Goal: Task Accomplishment & Management: Use online tool/utility

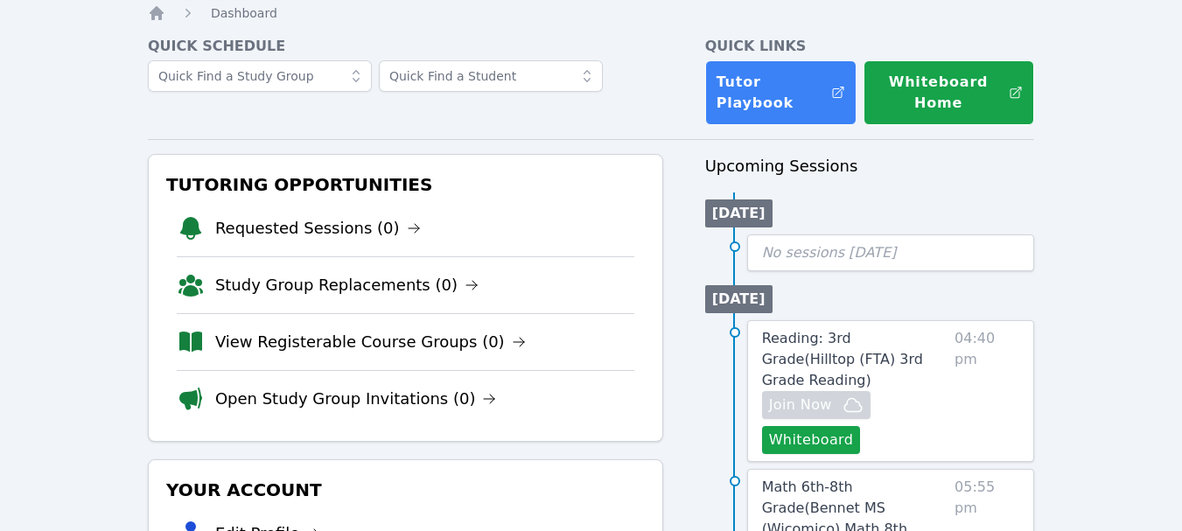
scroll to position [175, 0]
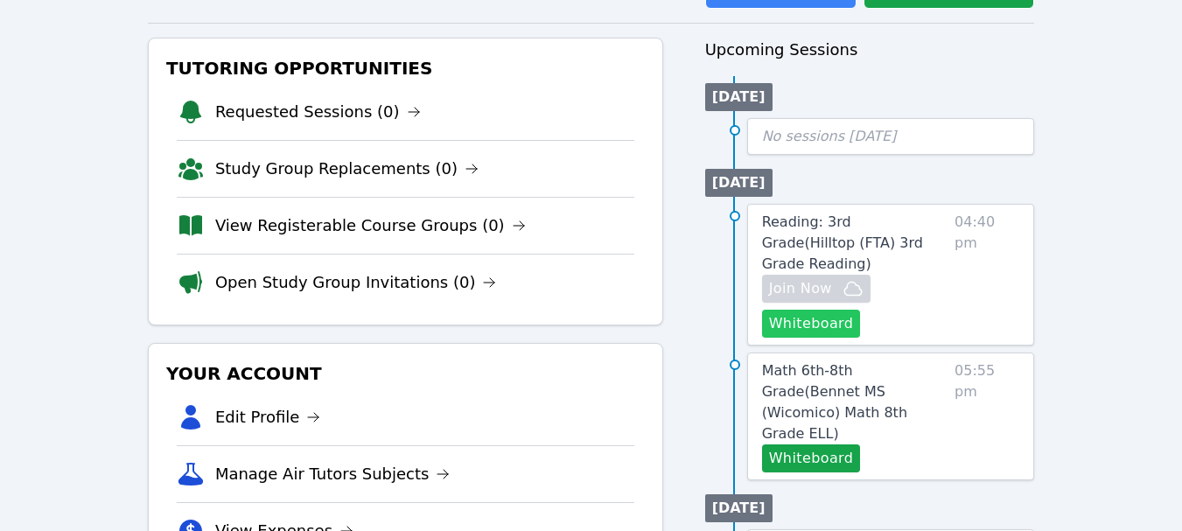
click at [815, 310] on button "Whiteboard" at bounding box center [811, 324] width 99 height 28
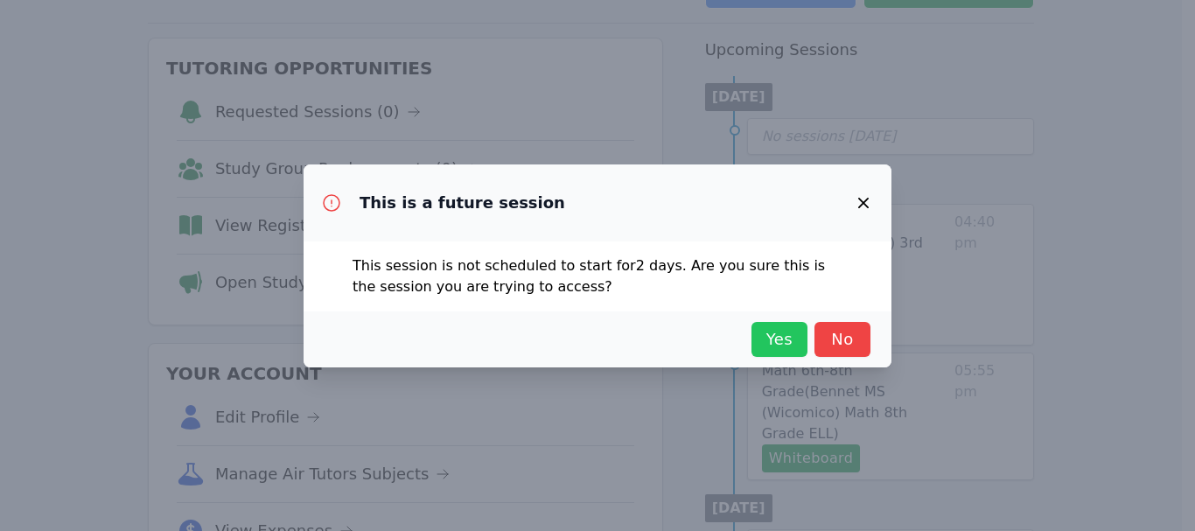
click at [775, 343] on span "Yes" at bounding box center [779, 339] width 38 height 24
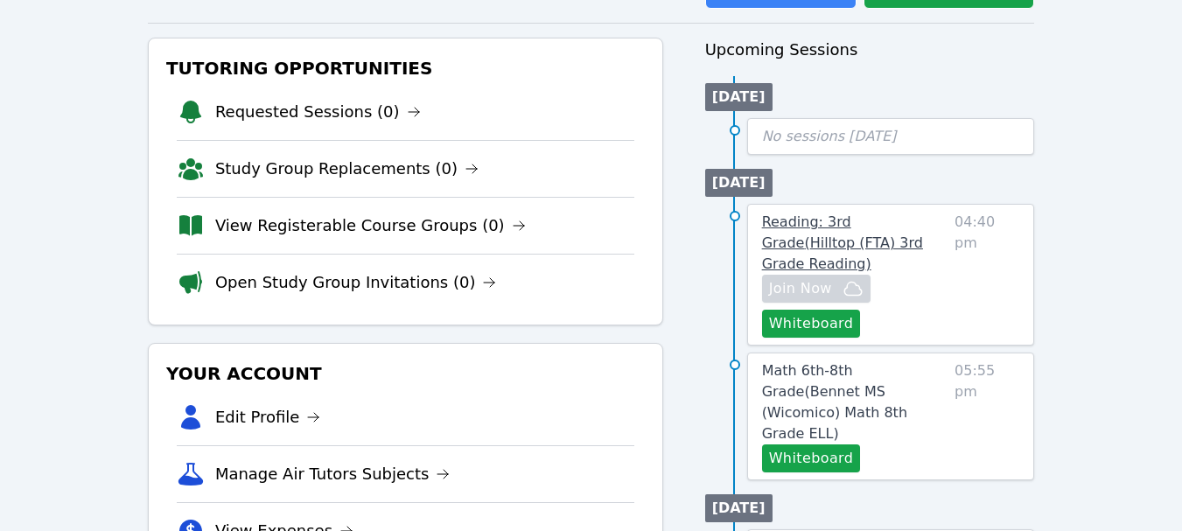
click at [900, 227] on span "Reading: 3rd Grade ( Hilltop (FTA) 3rd Grade Reading )" at bounding box center [842, 242] width 161 height 59
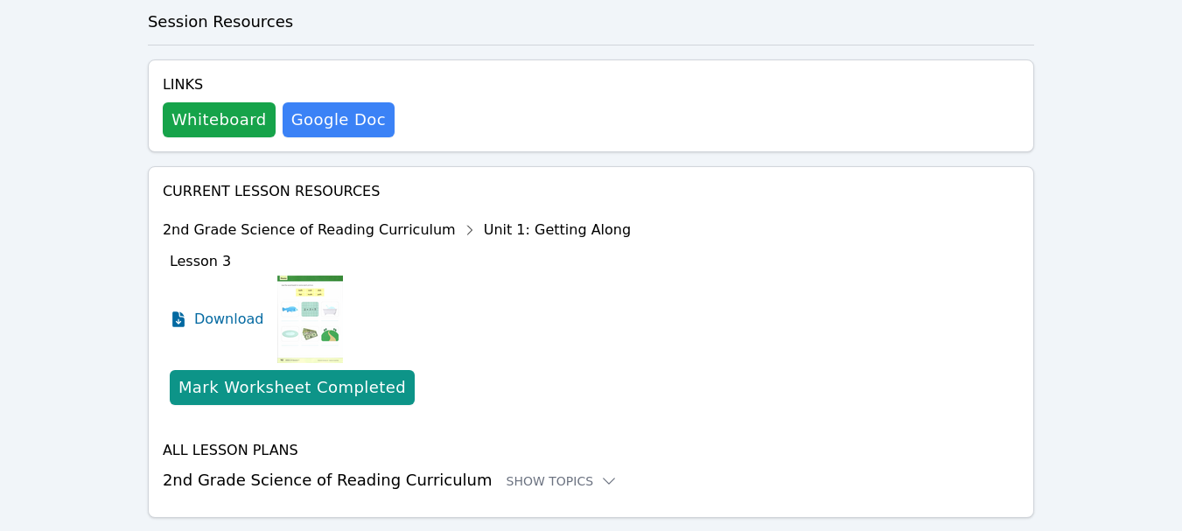
scroll to position [658, 0]
click at [506, 471] on div "Show Topics" at bounding box center [562, 479] width 112 height 17
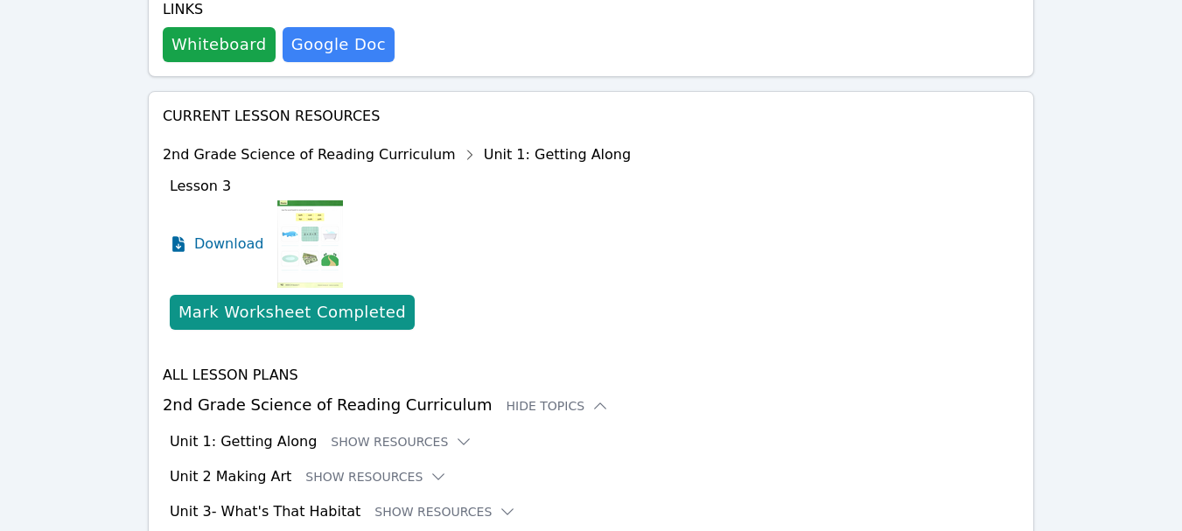
scroll to position [833, 0]
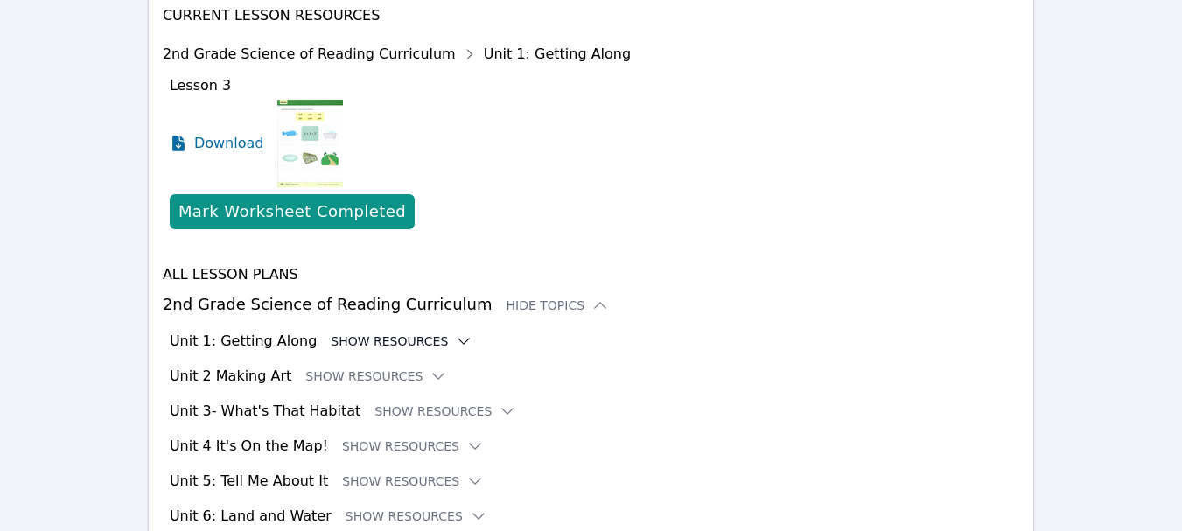
click at [387, 332] on button "Show Resources" at bounding box center [402, 340] width 142 height 17
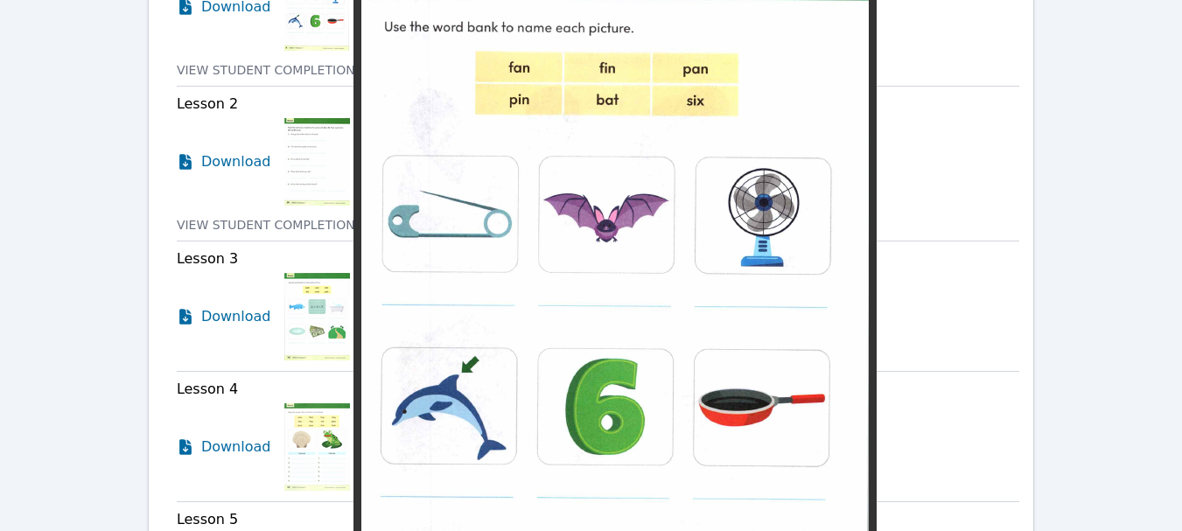
scroll to position [1445, 0]
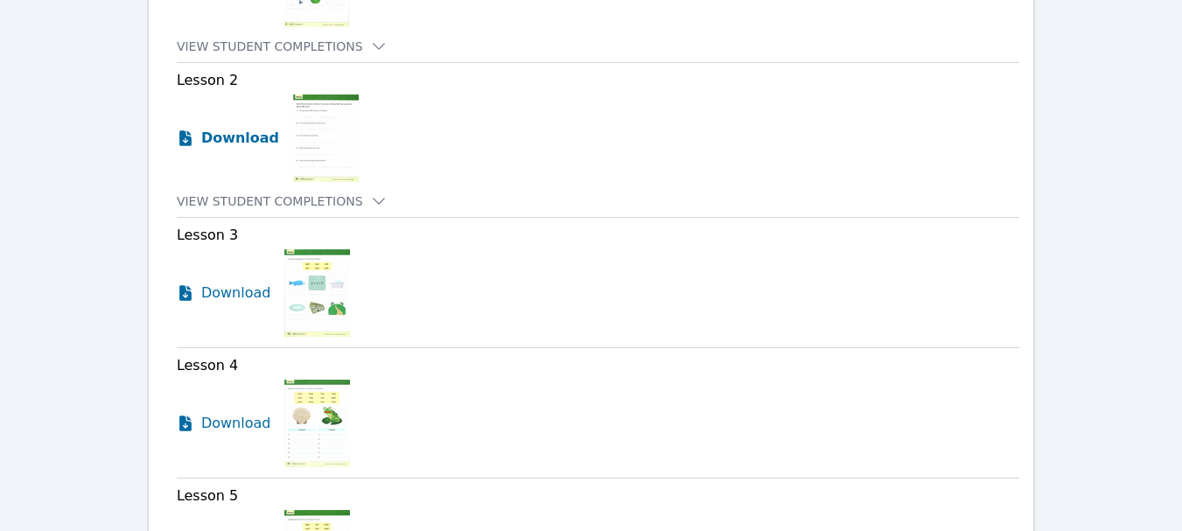
click at [225, 128] on span "Download" at bounding box center [240, 138] width 78 height 21
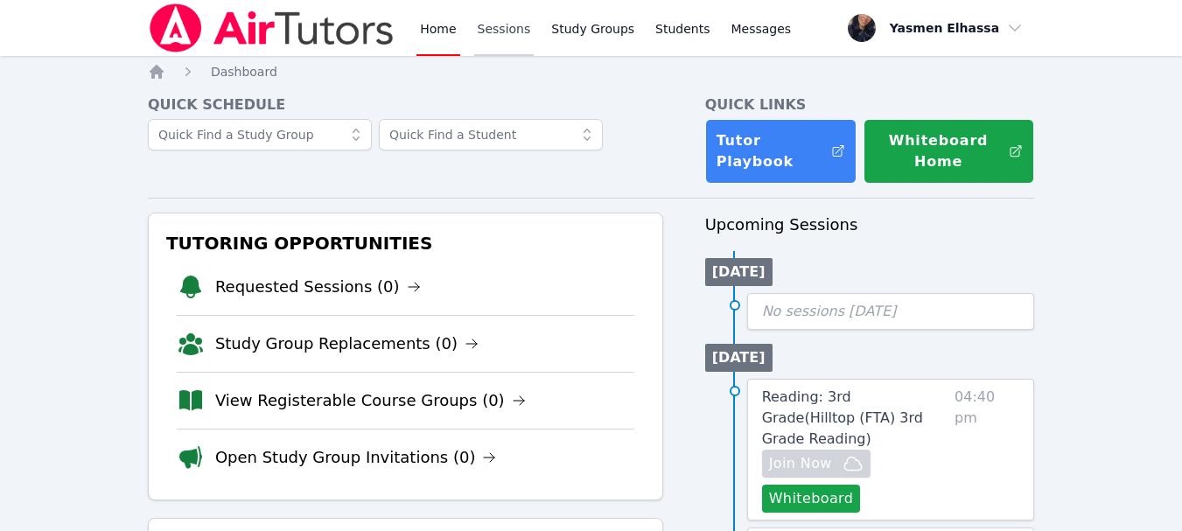
click at [495, 22] on link "Sessions" at bounding box center [504, 28] width 60 height 56
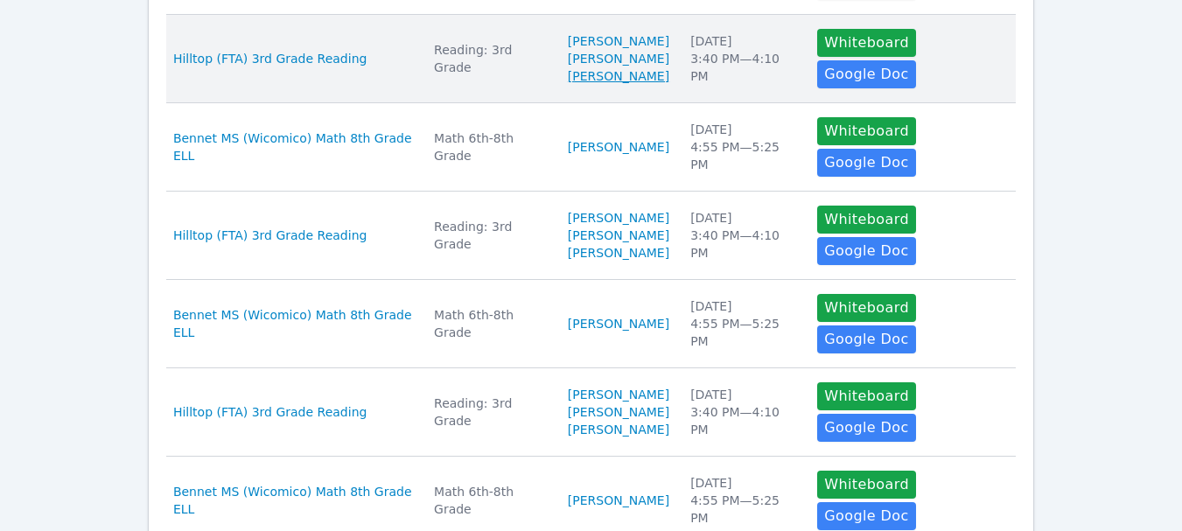
scroll to position [826, 0]
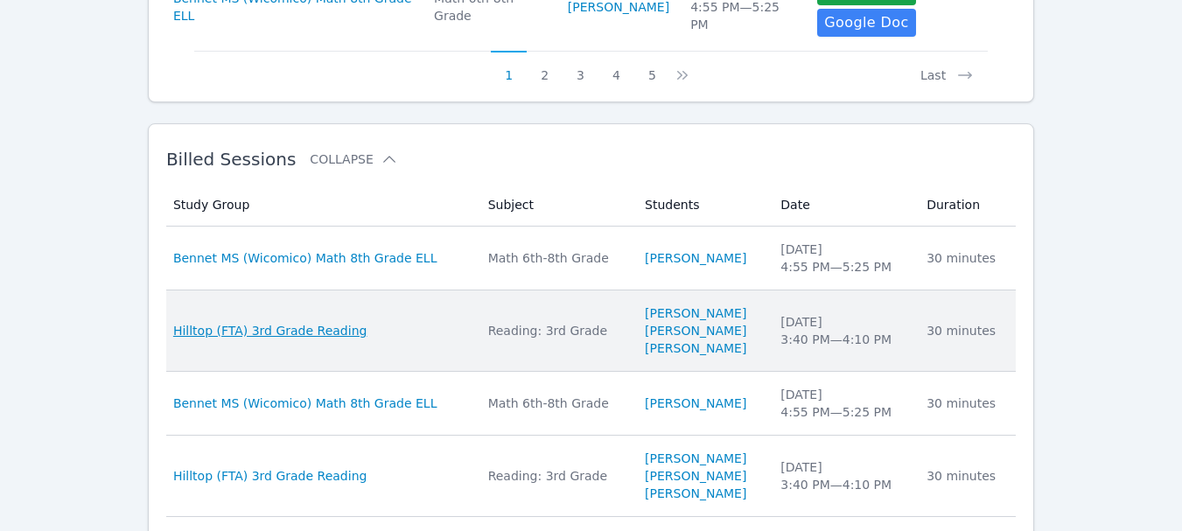
scroll to position [1263, 0]
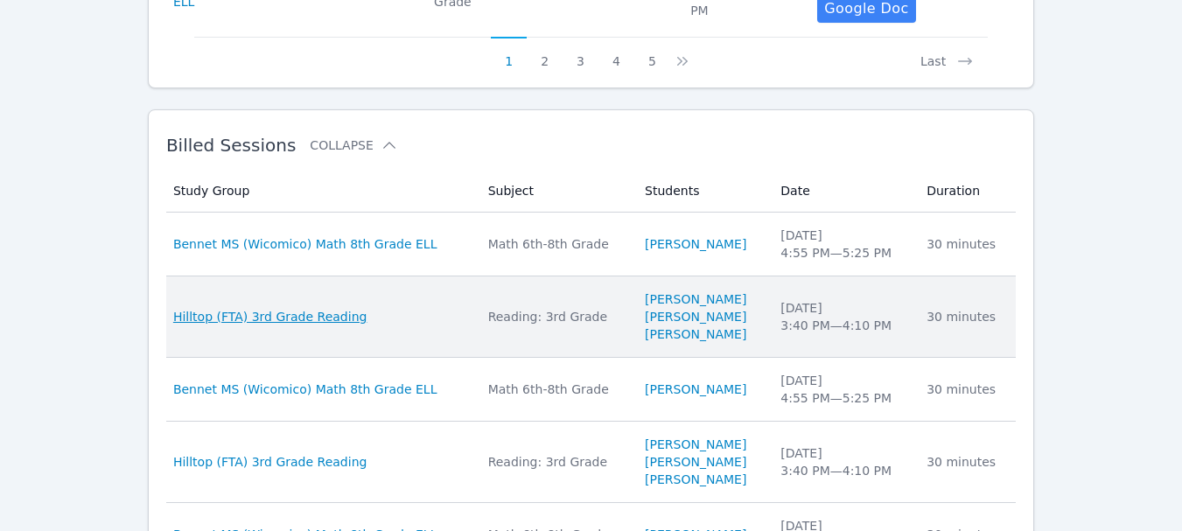
click at [258, 308] on span "Hilltop (FTA) 3rd Grade Reading" at bounding box center [270, 316] width 194 height 17
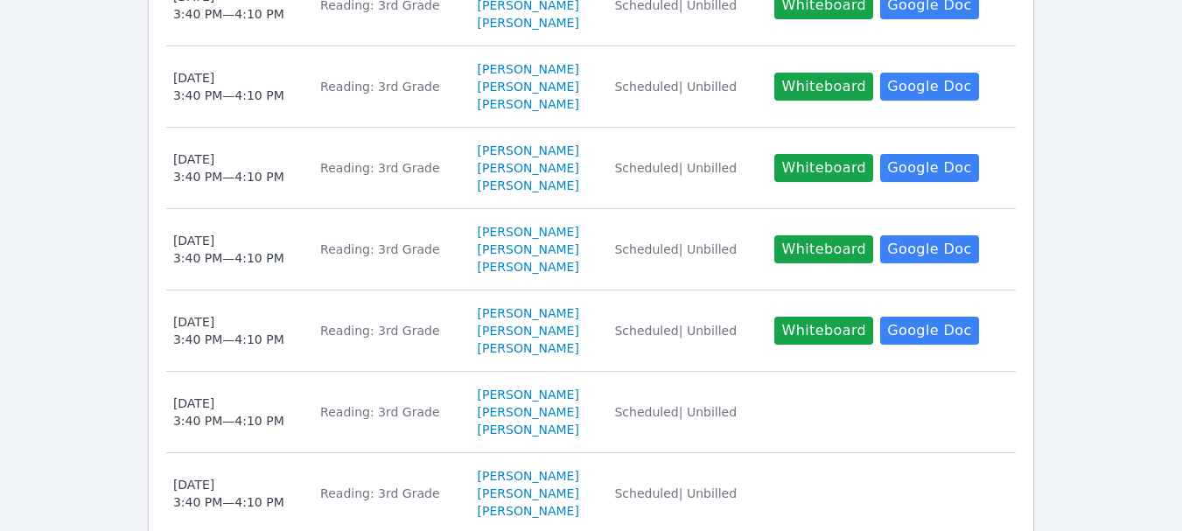
scroll to position [1487, 0]
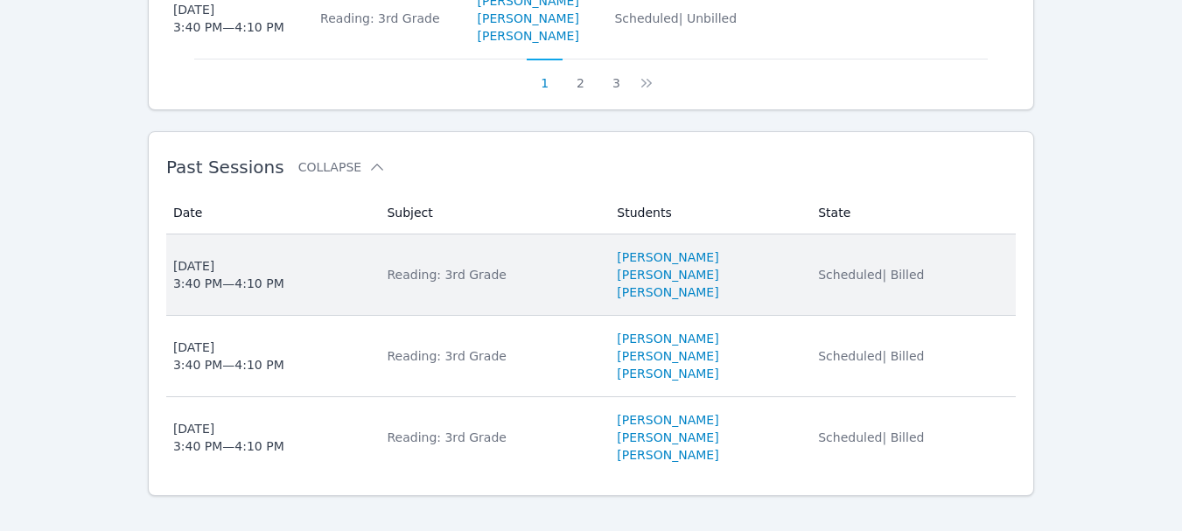
click at [246, 275] on div "Thu Oct 2, 2025 3:40 PM — 4:10 PM" at bounding box center [228, 274] width 111 height 35
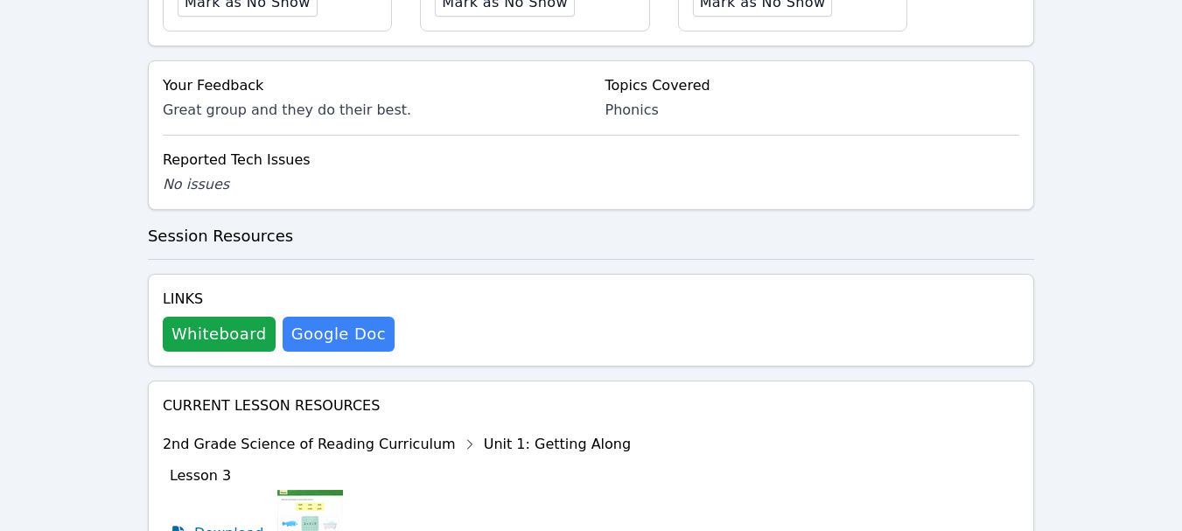
scroll to position [875, 0]
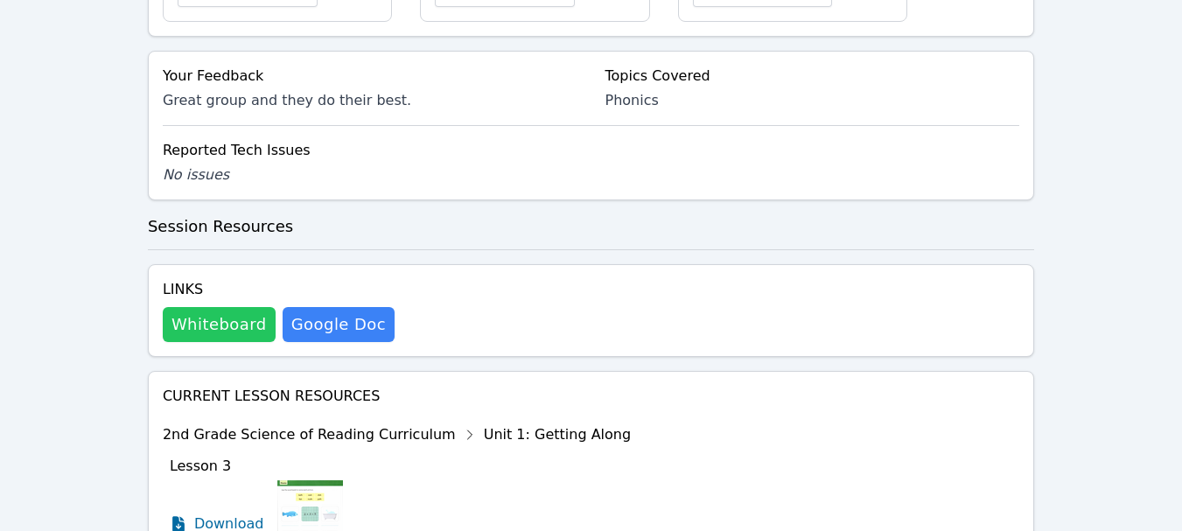
click at [204, 307] on button "Whiteboard" at bounding box center [219, 324] width 113 height 35
